Goal: Task Accomplishment & Management: Complete application form

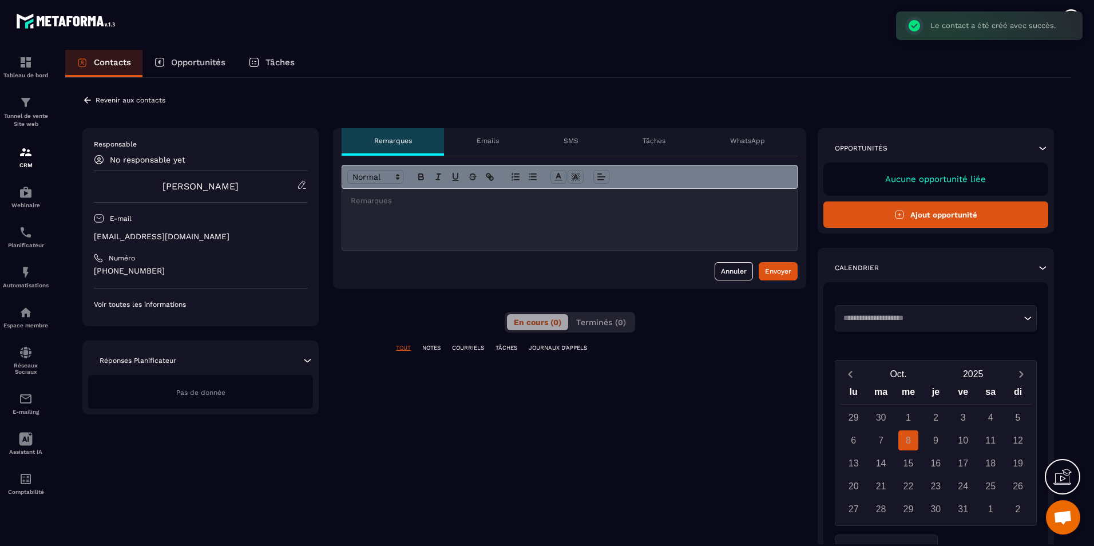
scroll to position [1645, 0]
click at [917, 207] on button "Ajout opportunité" at bounding box center [935, 214] width 225 height 26
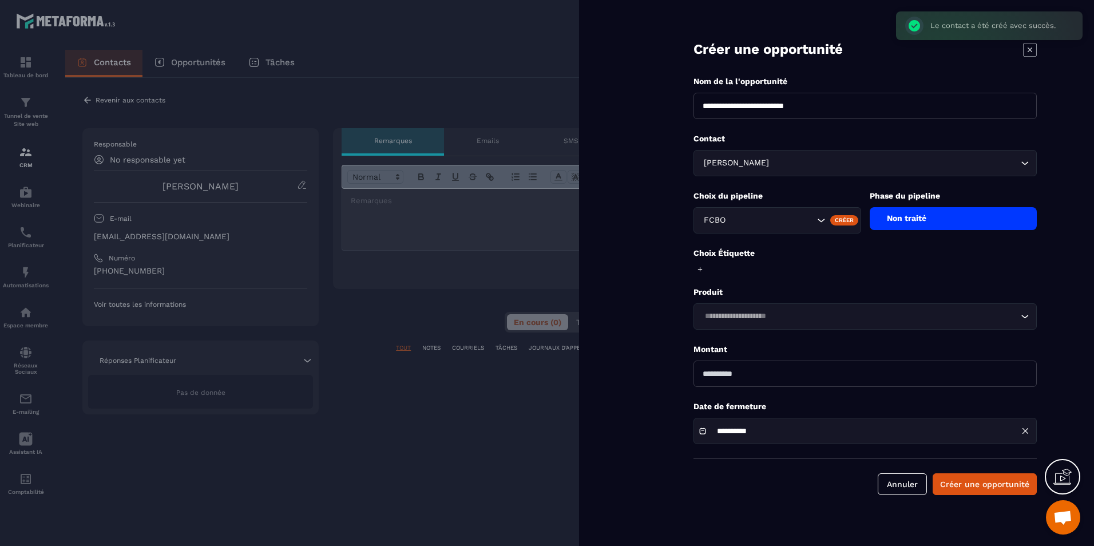
click at [925, 224] on div "Non traité" at bounding box center [953, 218] width 168 height 23
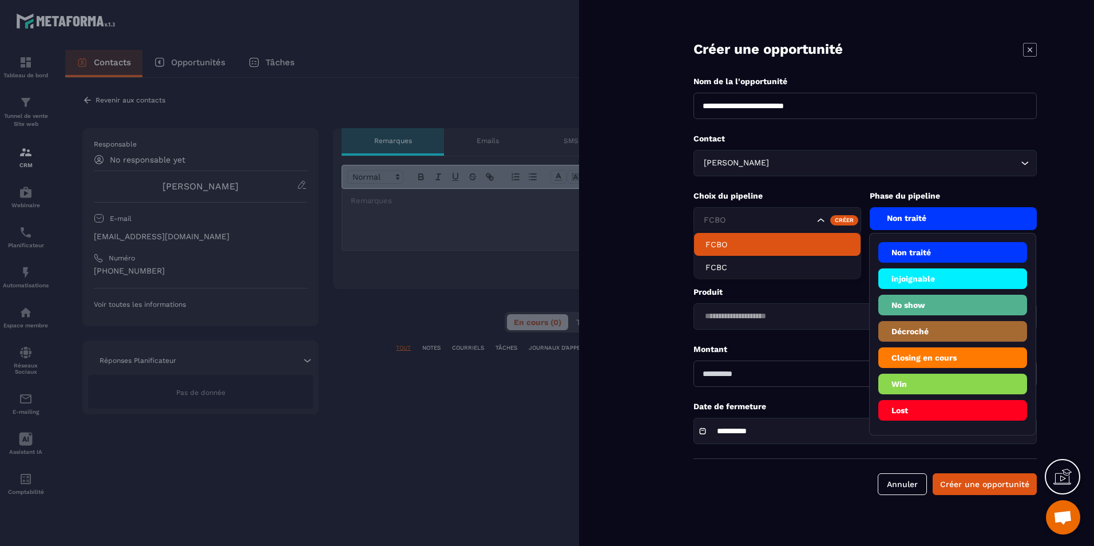
click at [818, 222] on icon "Search for option" at bounding box center [820, 220] width 11 height 11
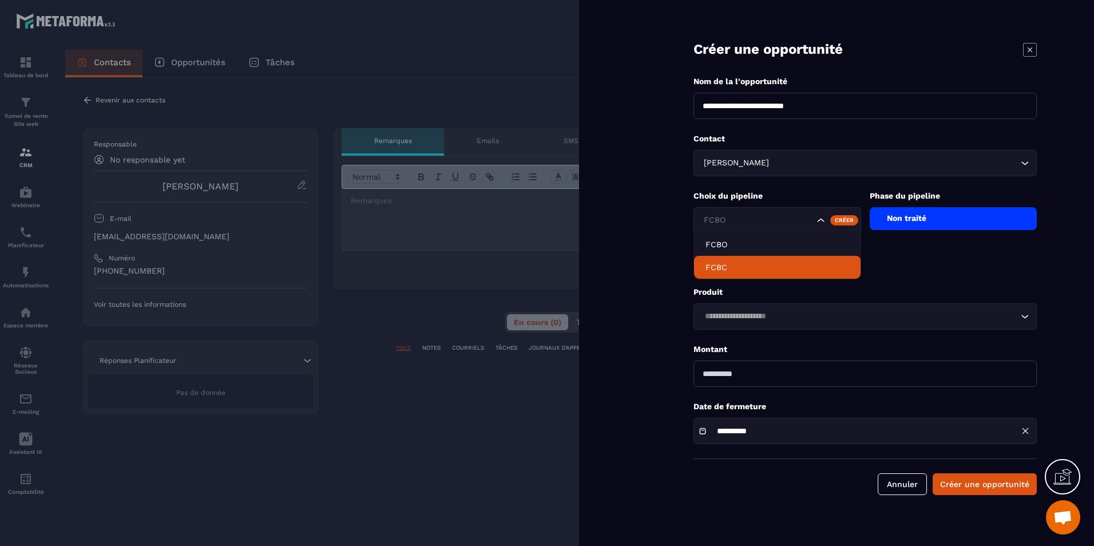
click at [777, 267] on p "FCBC" at bounding box center [777, 266] width 144 height 11
click at [941, 218] on div "Non traité" at bounding box center [953, 218] width 168 height 23
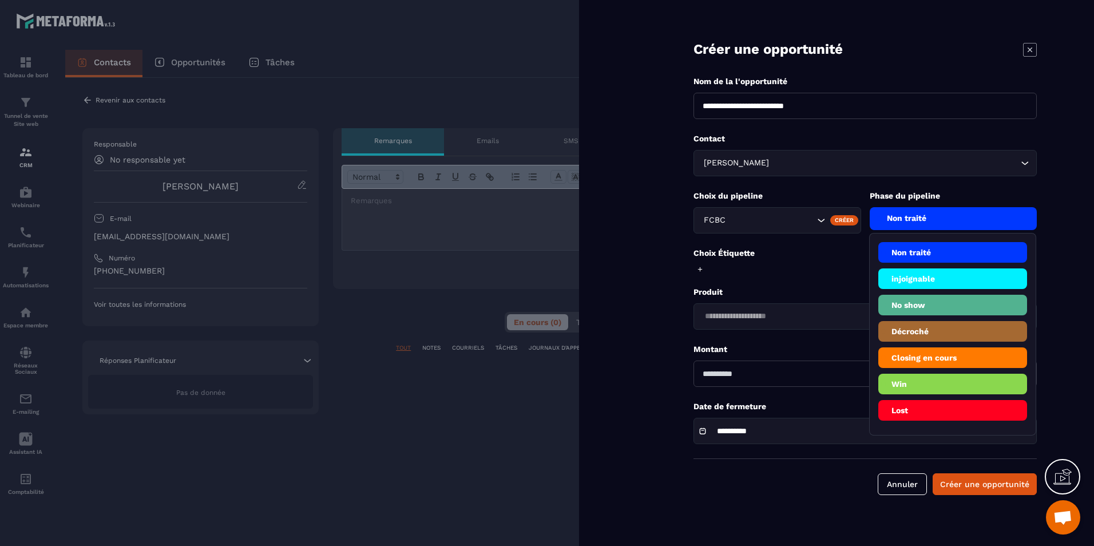
click at [938, 375] on li "Win" at bounding box center [952, 384] width 149 height 21
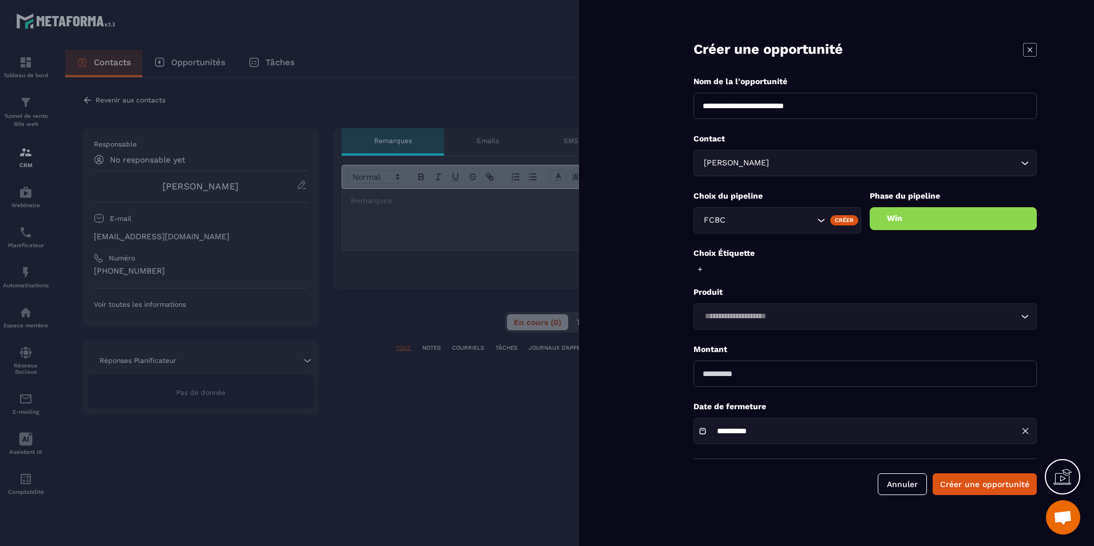
click at [927, 222] on div "Win" at bounding box center [953, 218] width 168 height 23
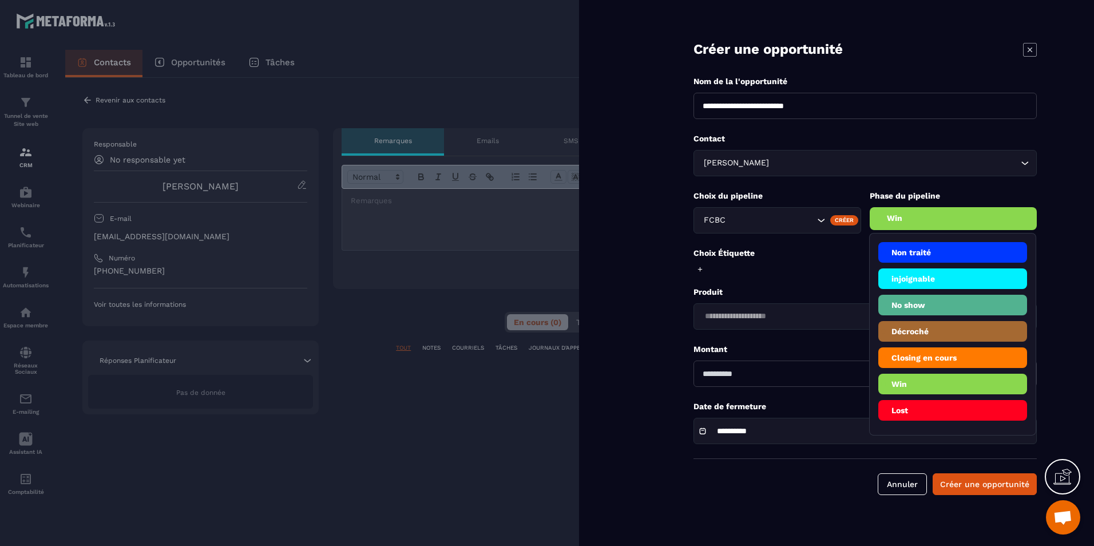
click at [935, 355] on li "Closing en cours" at bounding box center [952, 357] width 149 height 21
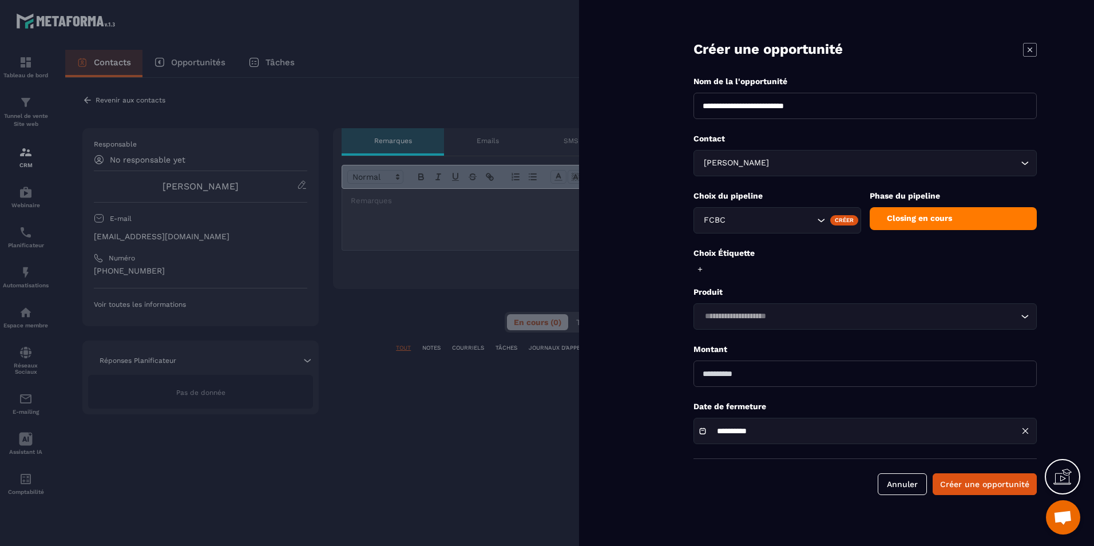
click at [817, 318] on input "Search for option" at bounding box center [859, 316] width 317 height 13
click at [812, 375] on input "number" at bounding box center [864, 373] width 343 height 26
type input "*"
click at [970, 472] on form "**********" at bounding box center [865, 259] width 458 height 518
click at [977, 487] on button "Créer une opportunité" at bounding box center [984, 484] width 104 height 22
